Goal: Information Seeking & Learning: Learn about a topic

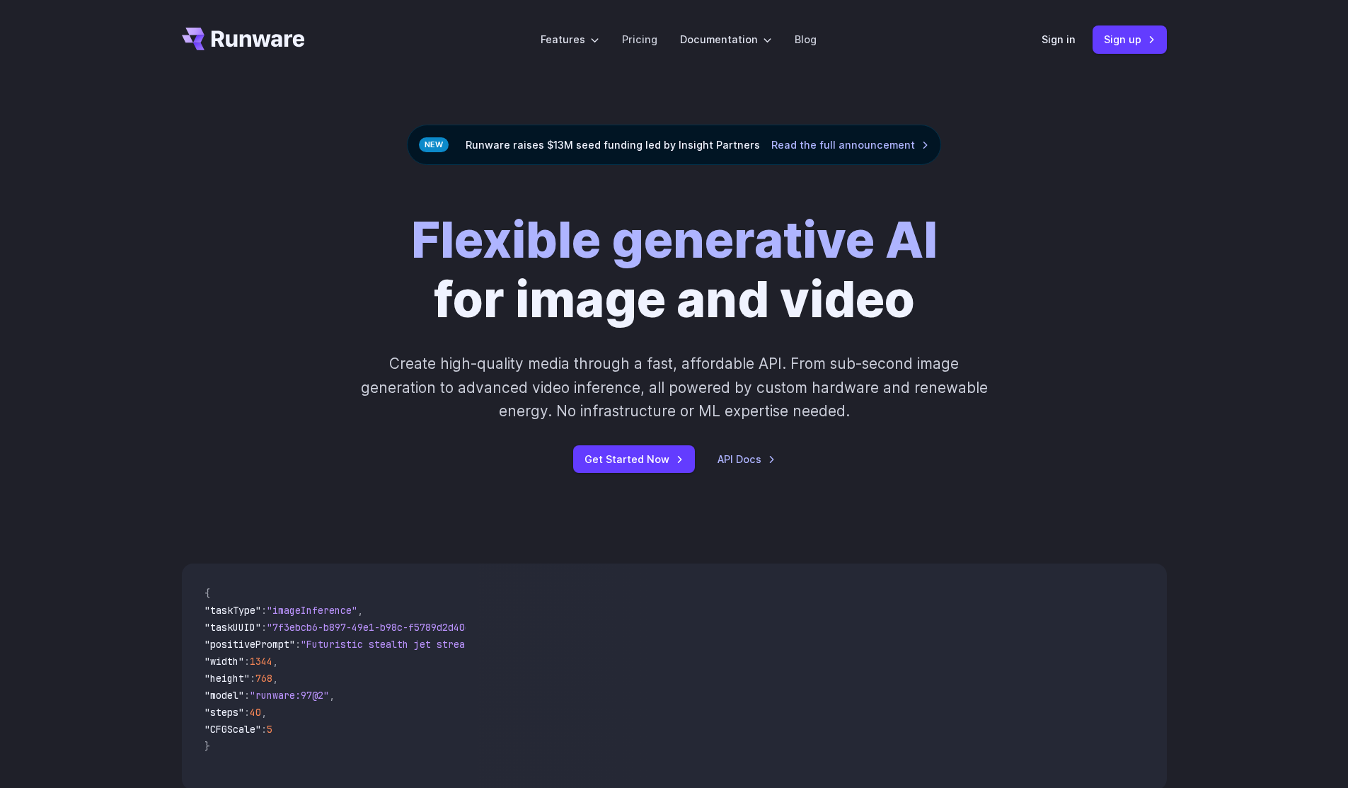
click at [224, 397] on div "Flexible generative AI for image and video Create high-quality media through a …" at bounding box center [674, 341] width 985 height 263
click at [633, 35] on link "Pricing" at bounding box center [639, 39] width 35 height 16
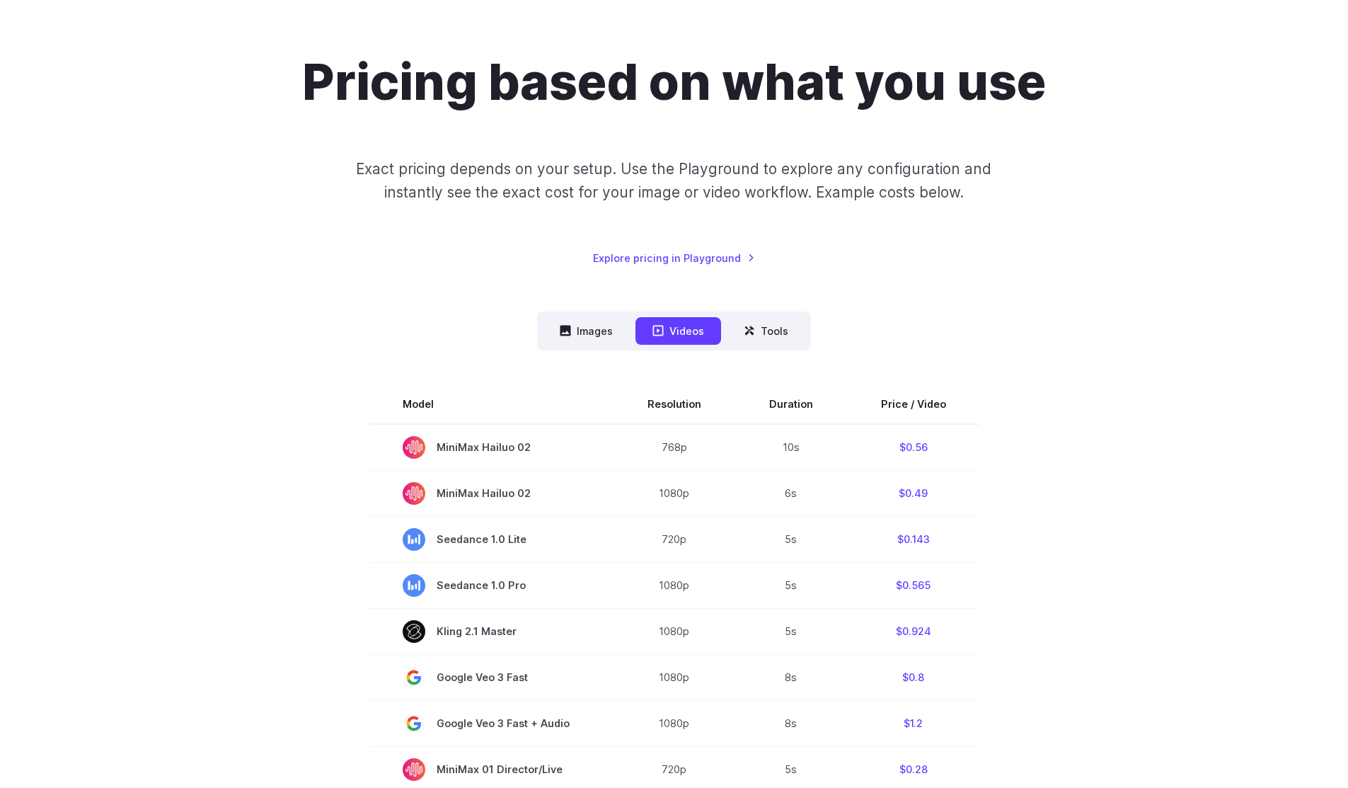
scroll to position [71, 0]
